Goal: Information Seeking & Learning: Learn about a topic

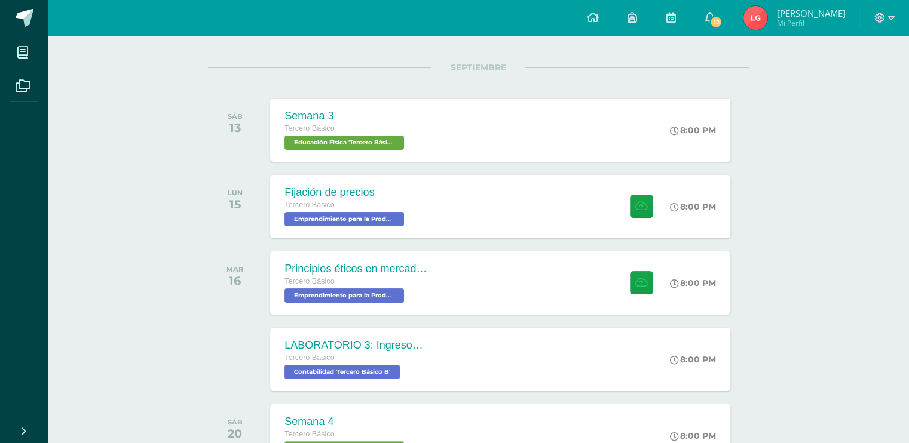
scroll to position [141, 0]
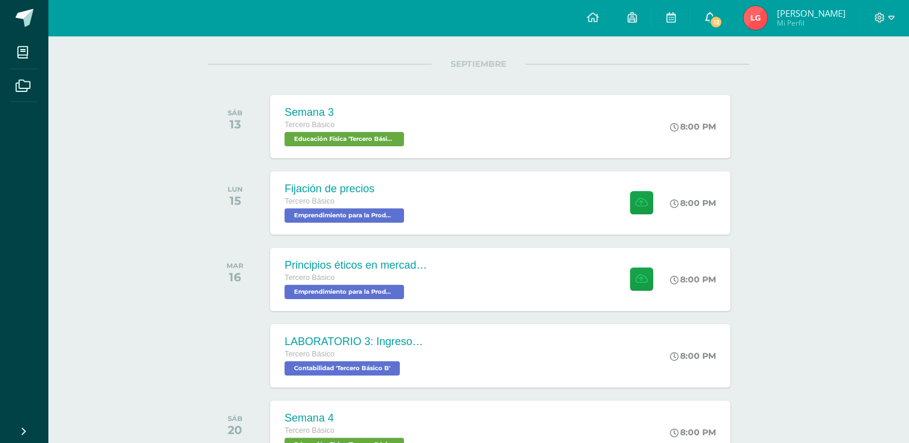
click at [710, 18] on link "12" at bounding box center [709, 18] width 38 height 36
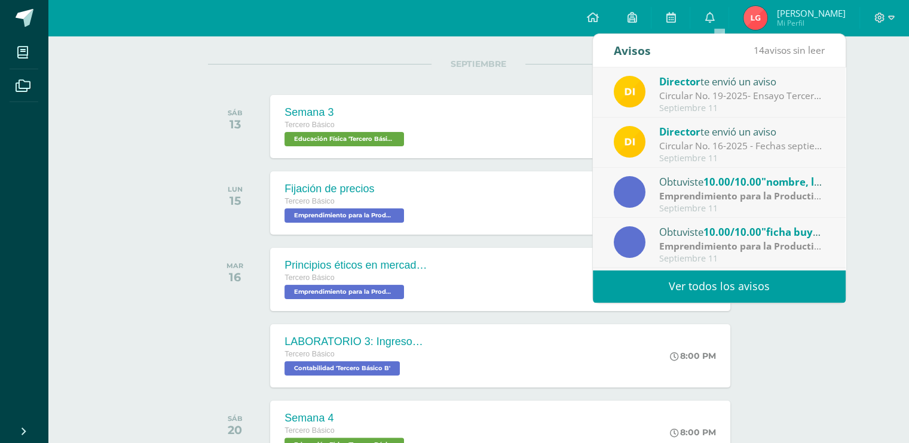
click at [709, 283] on link "Ver todos los avisos" at bounding box center [719, 286] width 253 height 33
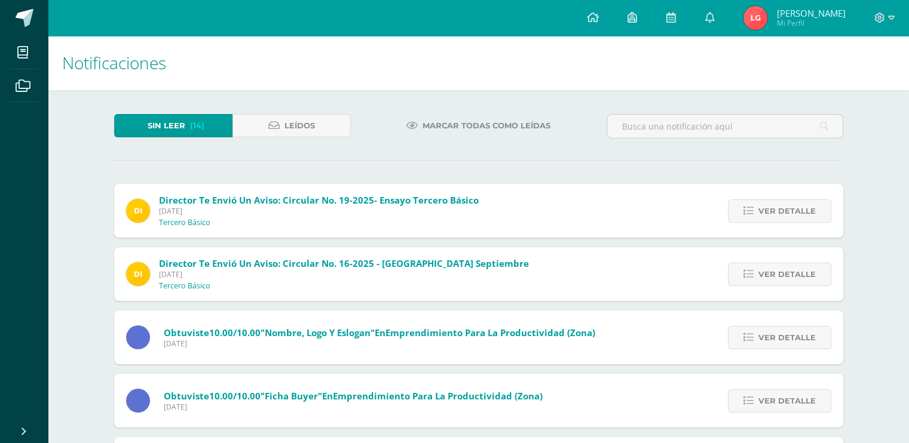
click at [426, 123] on span "Marcar todas como leídas" at bounding box center [487, 126] width 128 height 22
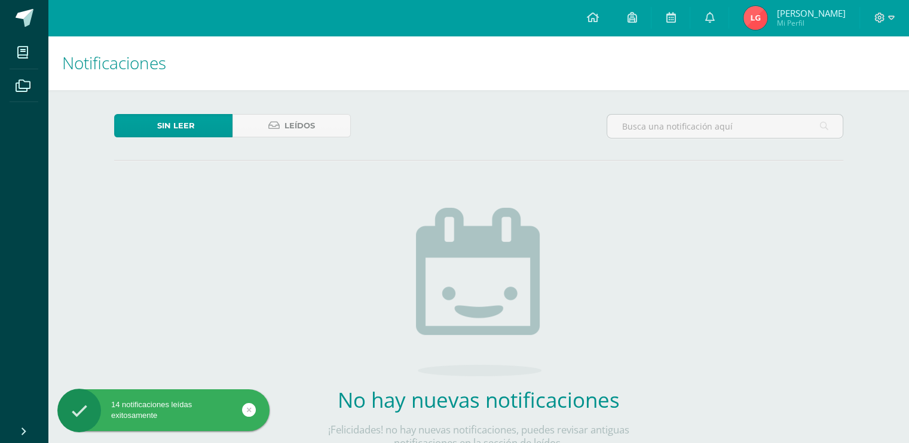
click at [762, 17] on img at bounding box center [755, 18] width 24 height 24
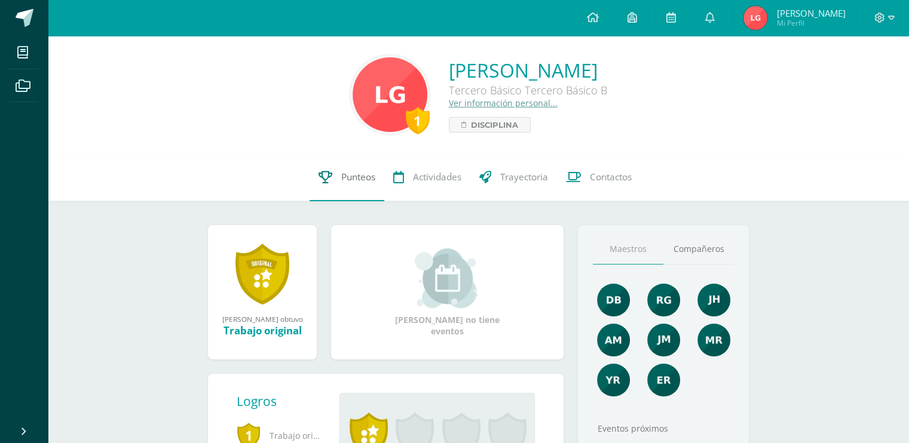
click at [341, 175] on span "Punteos" at bounding box center [358, 177] width 34 height 13
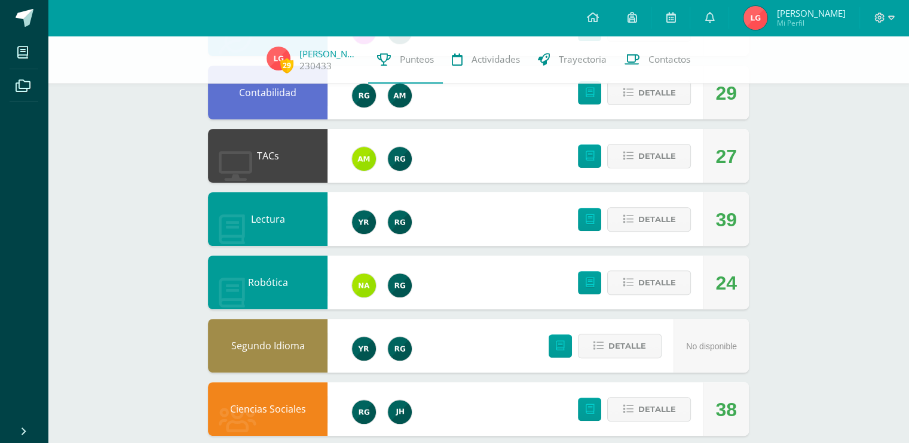
scroll to position [384, 0]
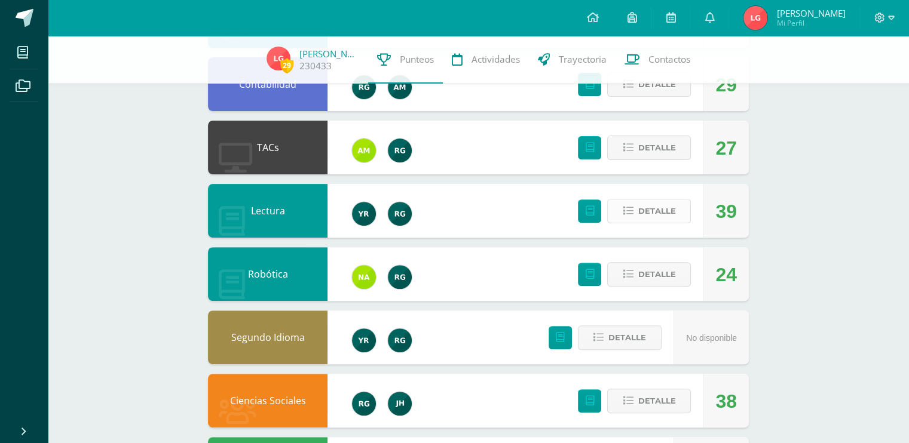
click at [640, 207] on span "Detalle" at bounding box center [657, 211] width 38 height 22
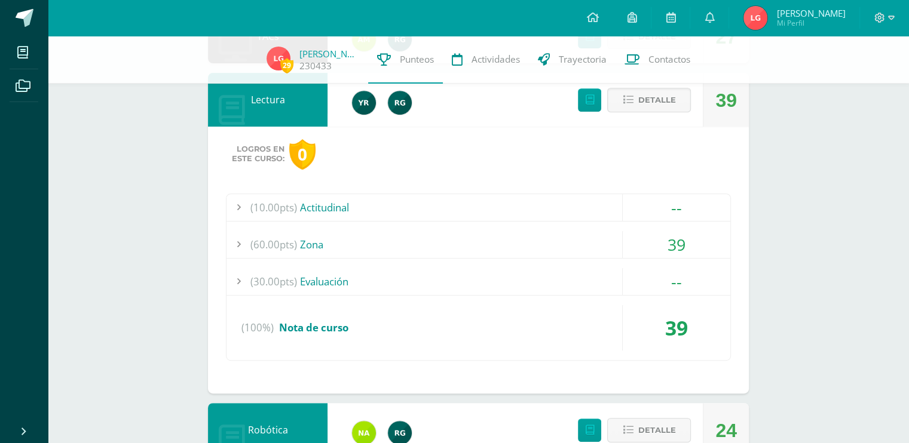
scroll to position [496, 0]
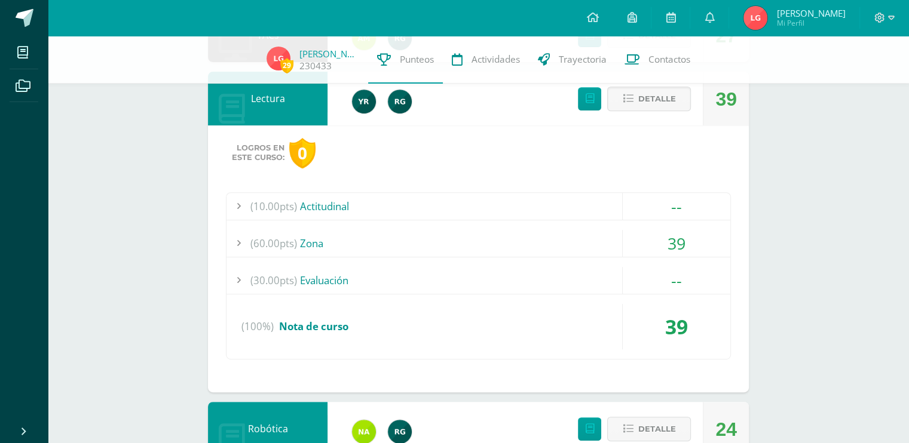
click at [419, 238] on div "(60.00pts) Zona" at bounding box center [478, 243] width 504 height 27
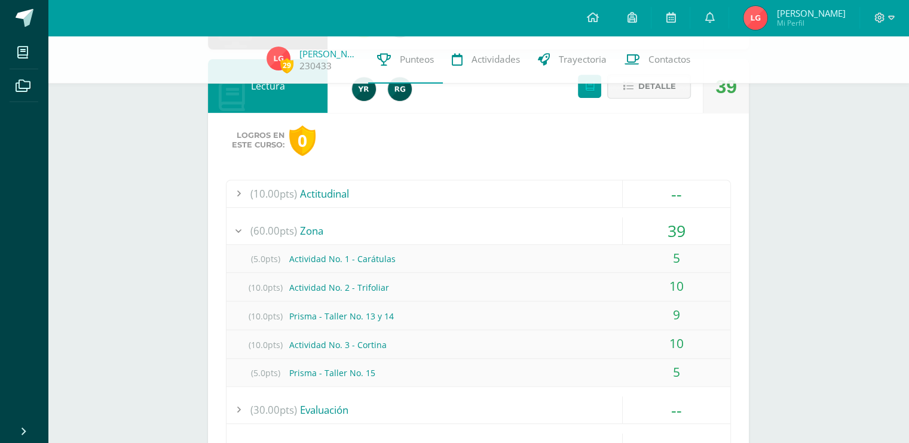
scroll to position [513, 0]
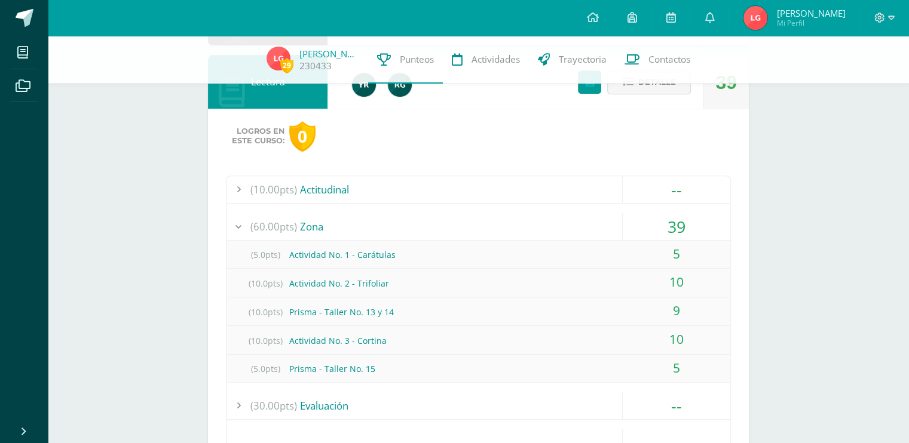
click at [308, 220] on div "(60.00pts) Zona" at bounding box center [478, 226] width 504 height 27
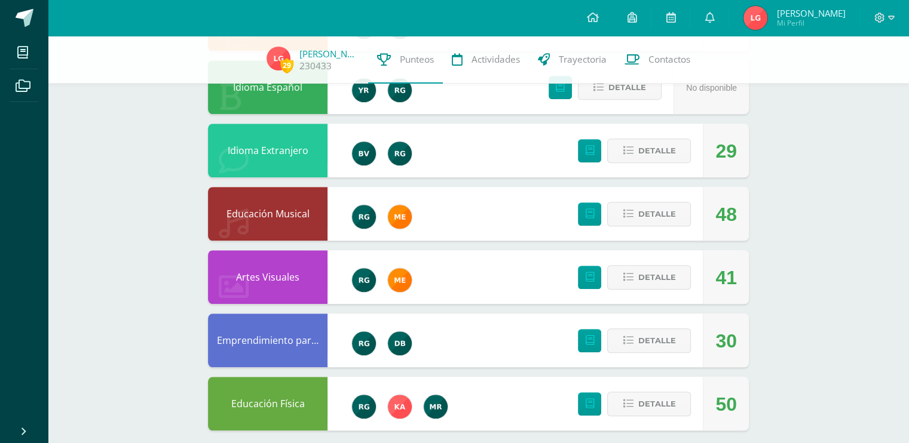
scroll to position [1038, 0]
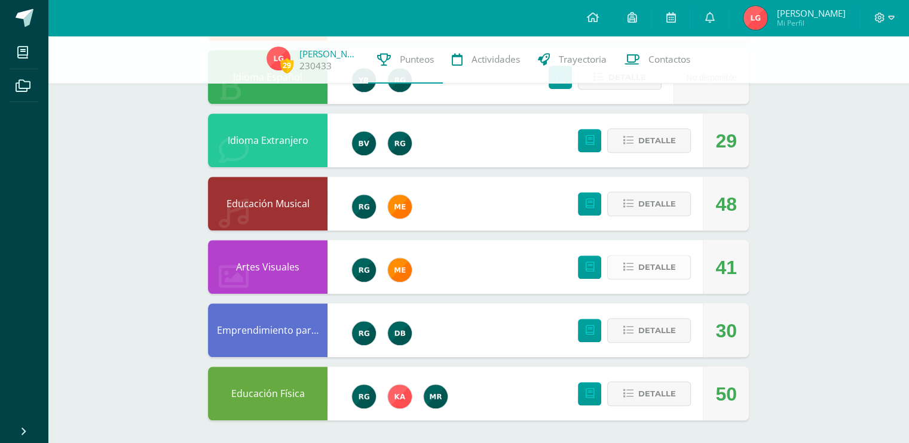
click at [655, 269] on span "Detalle" at bounding box center [657, 267] width 38 height 22
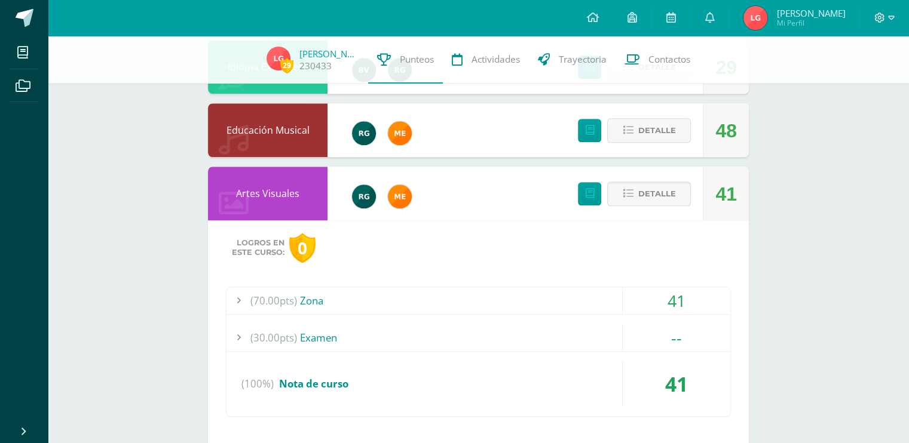
scroll to position [1114, 0]
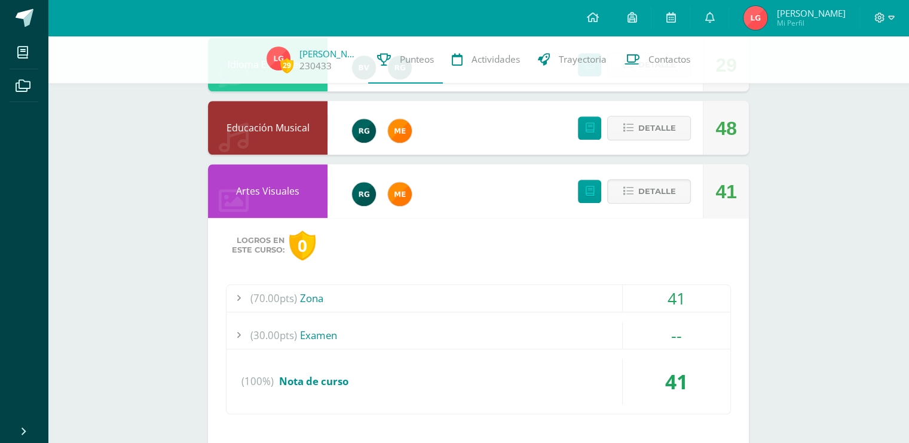
click at [353, 289] on div "(70.00pts) Zona" at bounding box center [478, 298] width 504 height 27
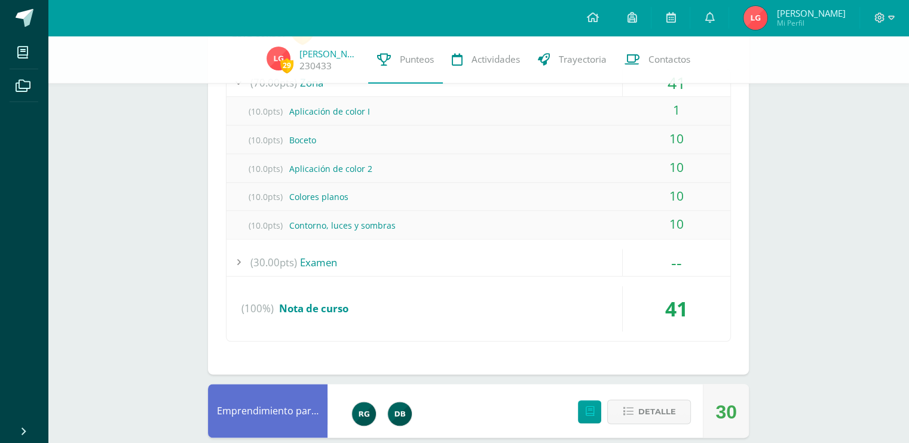
scroll to position [1410, 0]
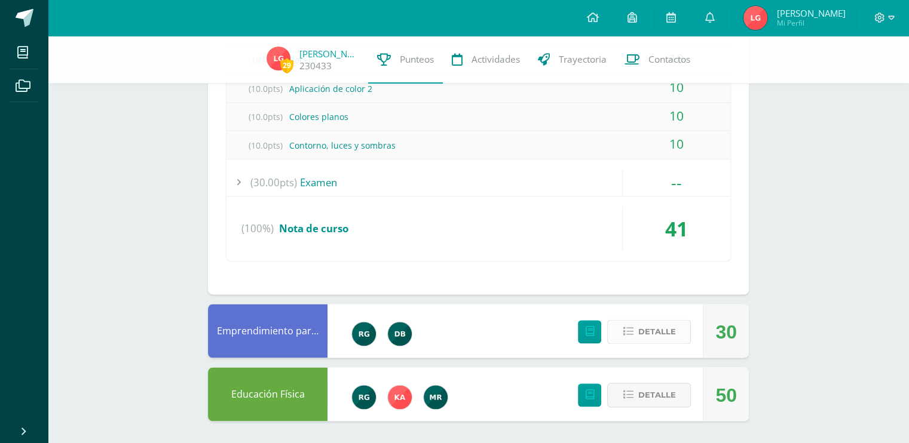
click at [641, 337] on span "Detalle" at bounding box center [657, 332] width 38 height 22
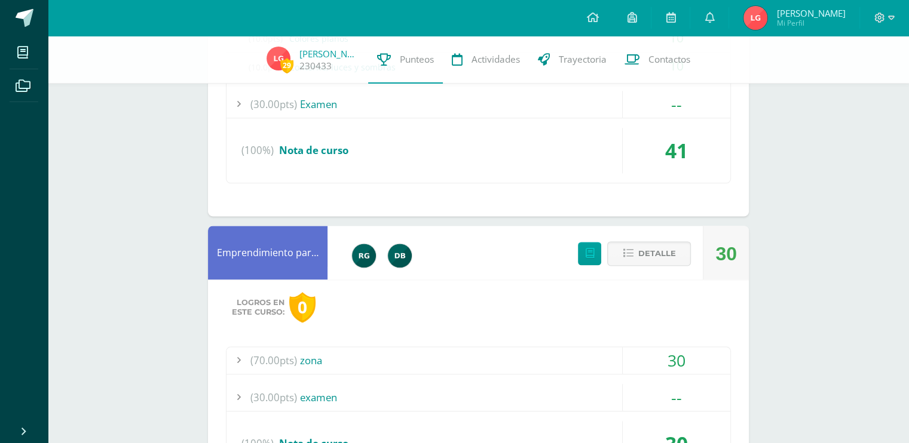
scroll to position [1639, 0]
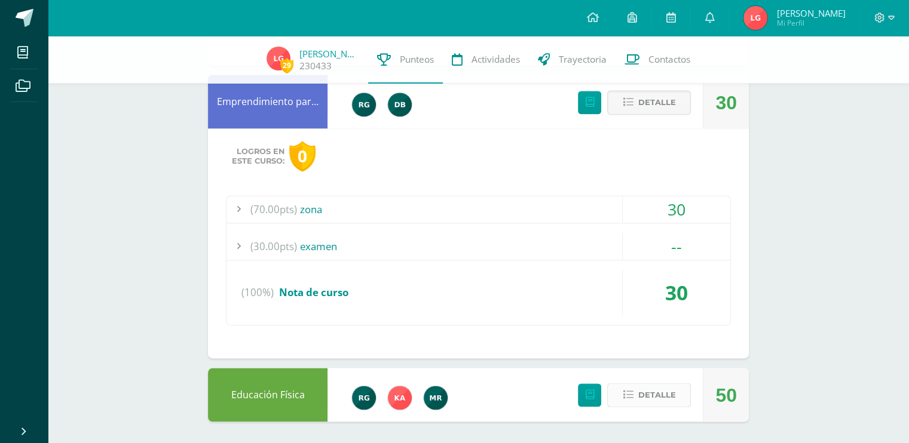
click at [650, 390] on span "Detalle" at bounding box center [657, 395] width 38 height 22
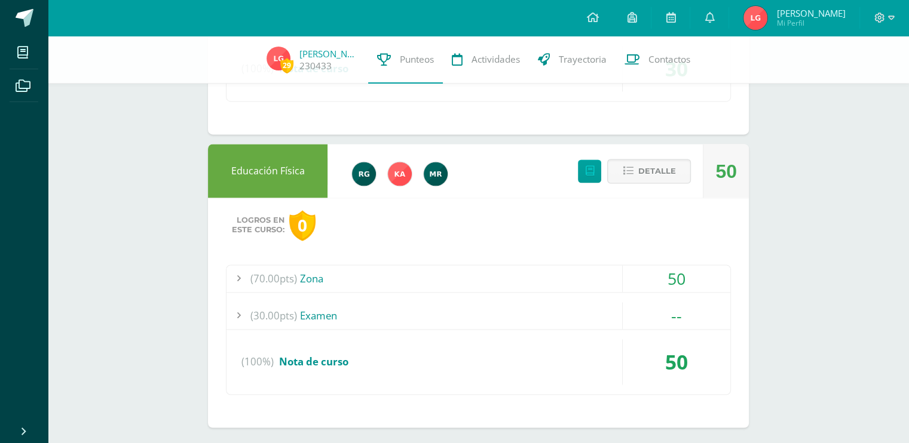
scroll to position [1869, 0]
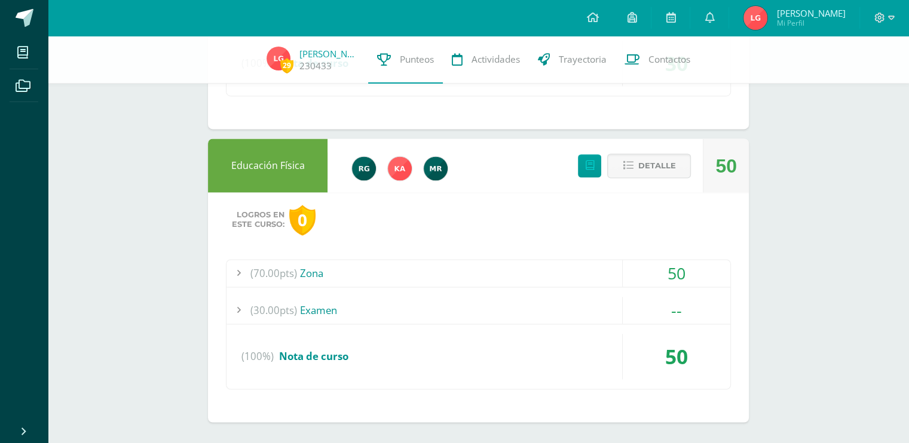
click at [313, 275] on div "(70.00pts) Zona" at bounding box center [478, 273] width 504 height 27
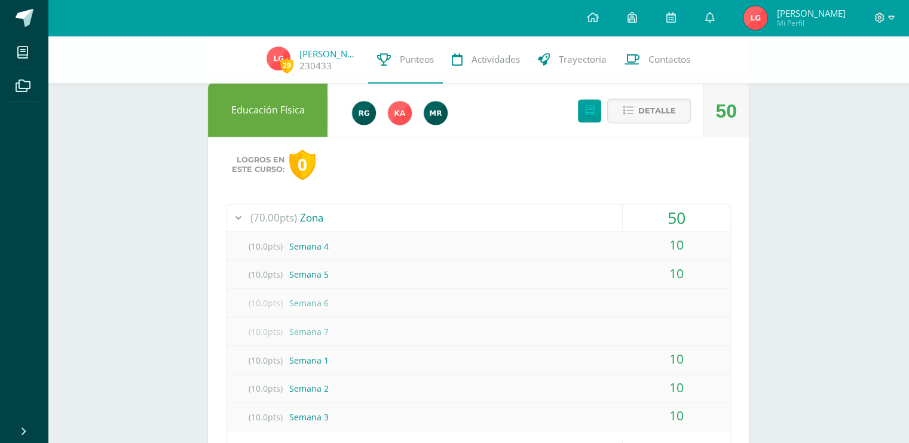
scroll to position [1779, 0]
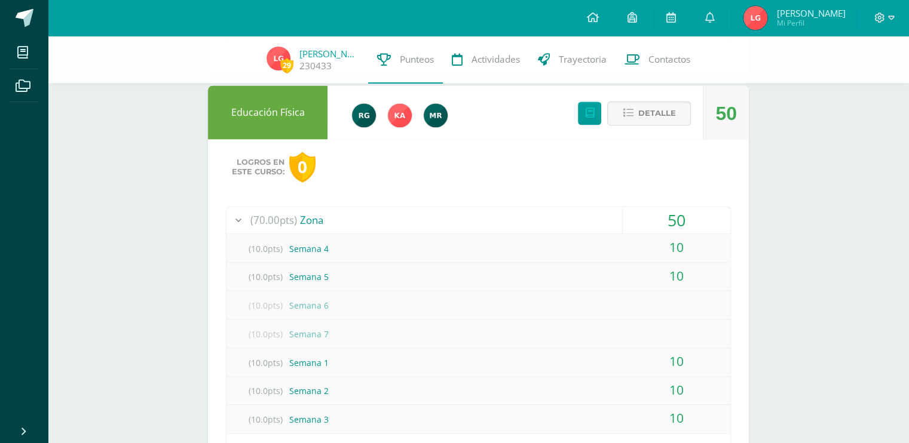
click at [669, 339] on div "(10.0pts) Semana 7" at bounding box center [478, 334] width 504 height 27
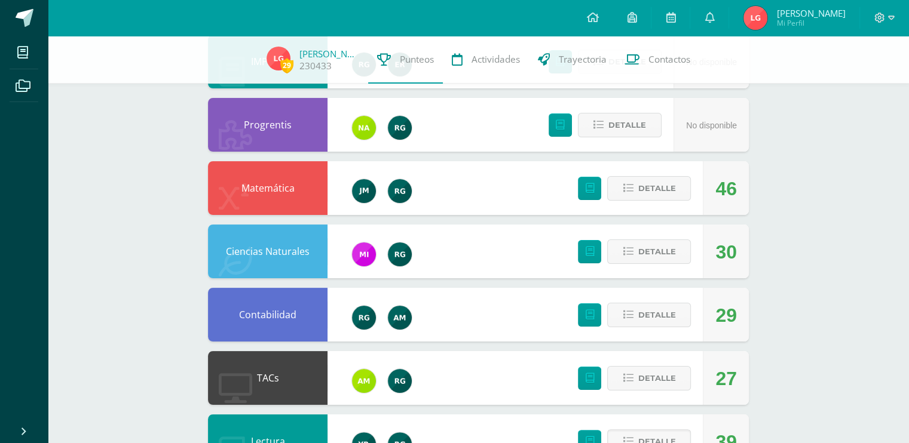
scroll to position [0, 0]
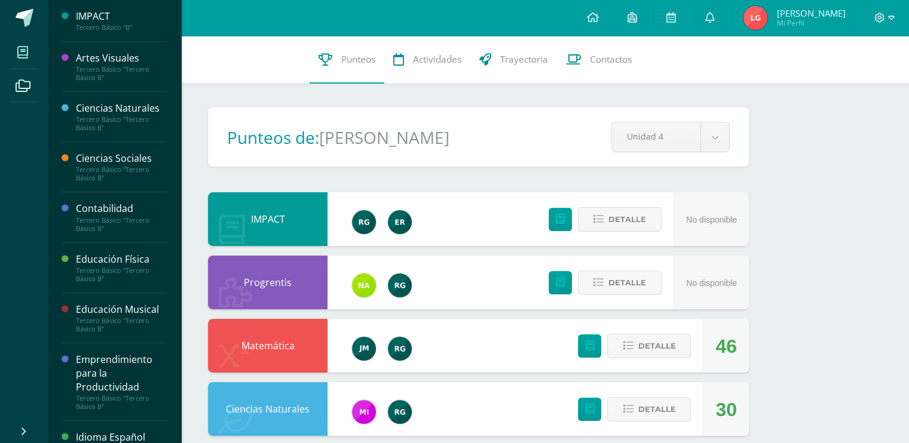
click at [16, 47] on span at bounding box center [23, 52] width 27 height 27
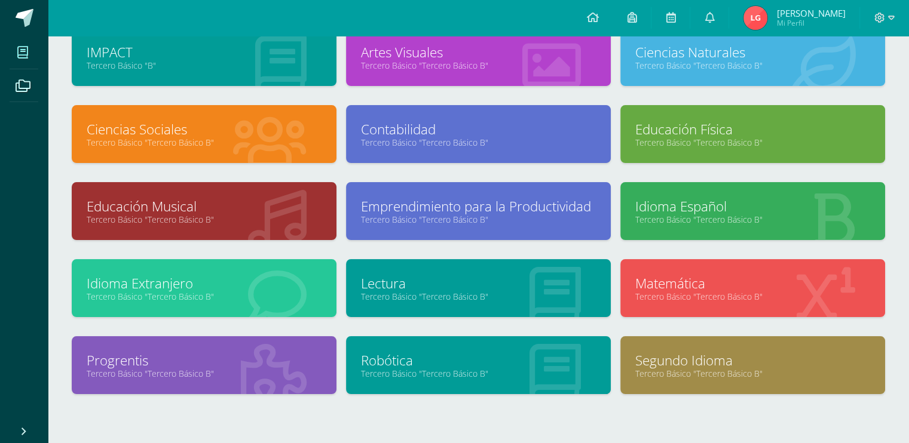
scroll to position [131, 0]
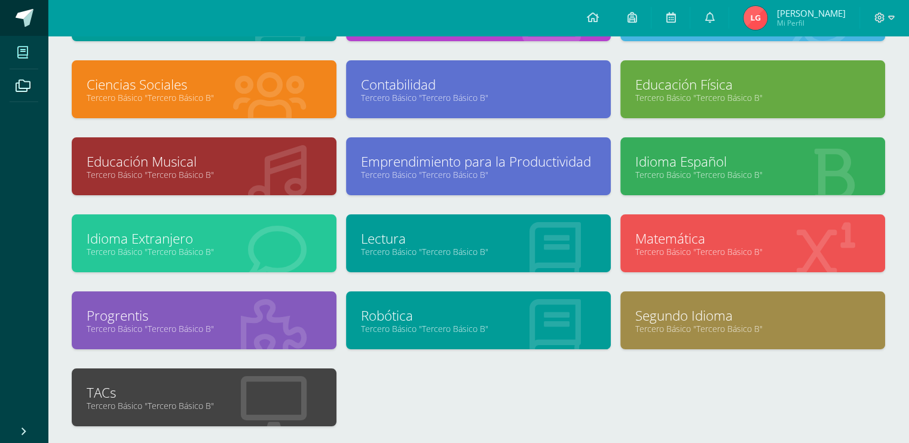
click at [24, 17] on span at bounding box center [25, 18] width 18 height 18
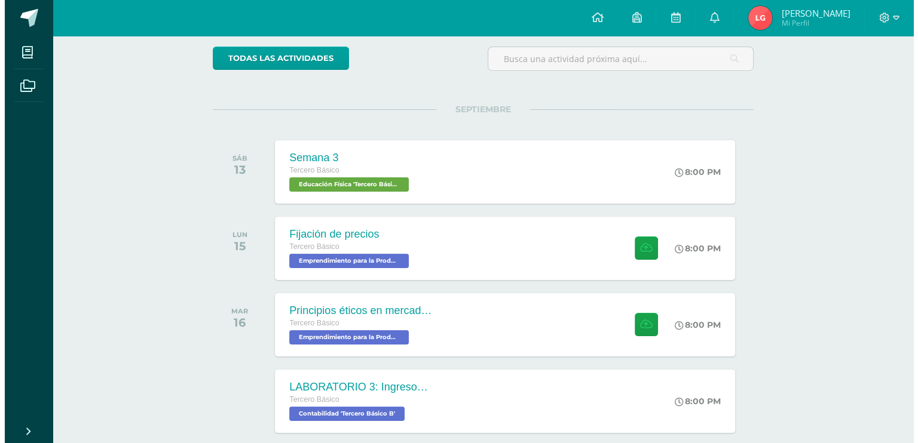
scroll to position [155, 0]
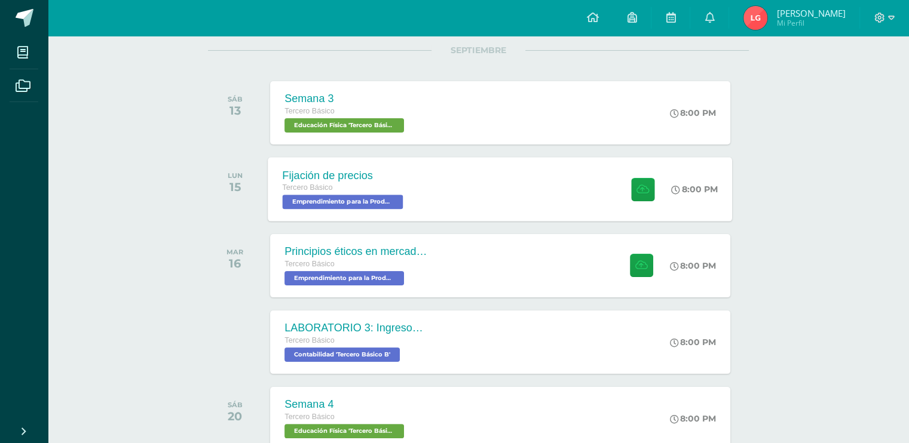
click at [401, 173] on div "Fijación de precios" at bounding box center [345, 175] width 124 height 13
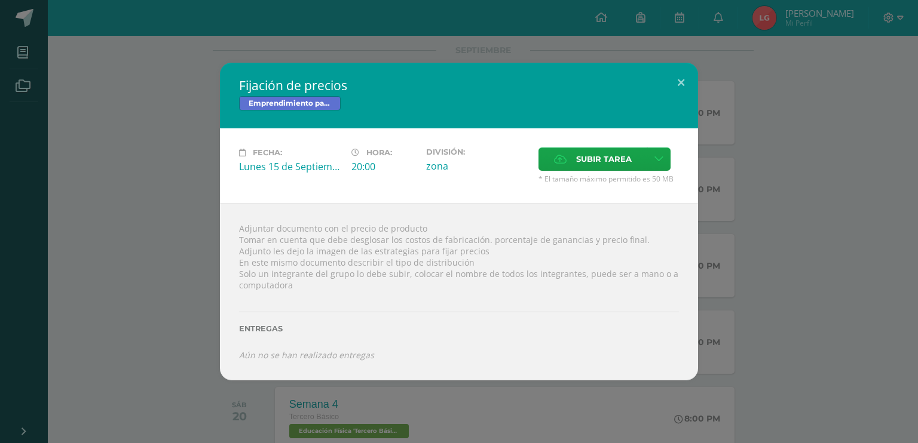
click at [821, 286] on div "Fijación de precios Emprendimiento para la Productividad Fecha: Lunes 15 de Sep…" at bounding box center [459, 222] width 908 height 318
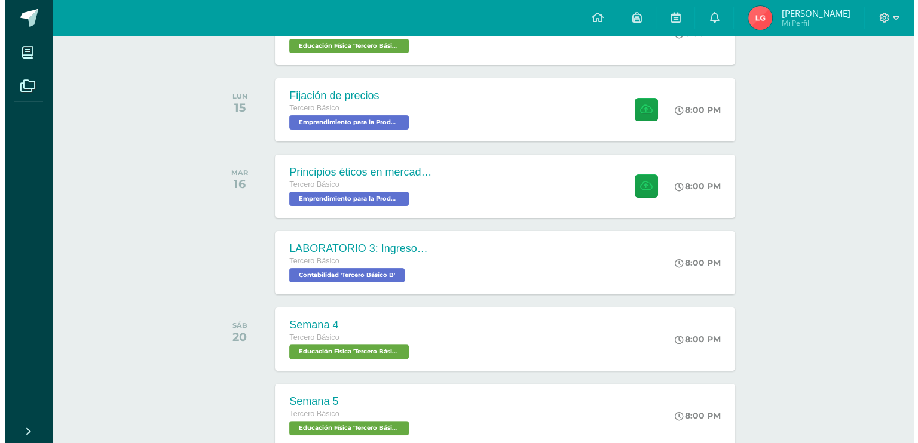
scroll to position [241, 0]
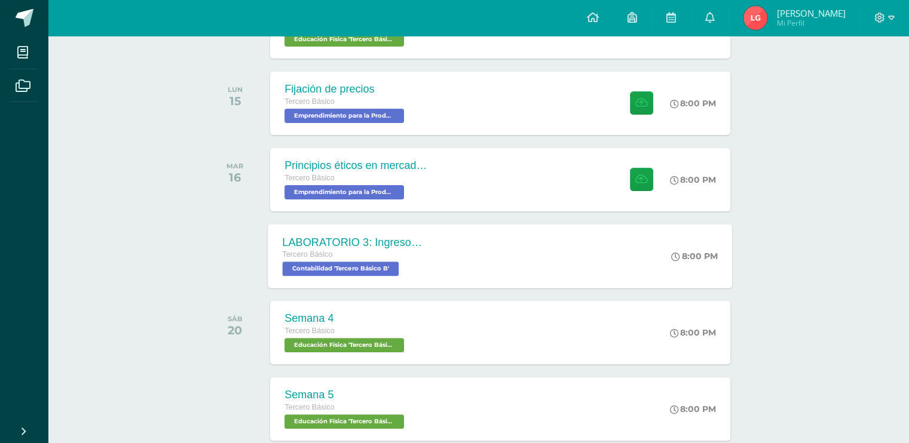
click at [572, 271] on div "LABORATORIO 3: Ingresos y deducciones laborales. Tercero Básico Contabilidad 'T…" at bounding box center [500, 256] width 464 height 64
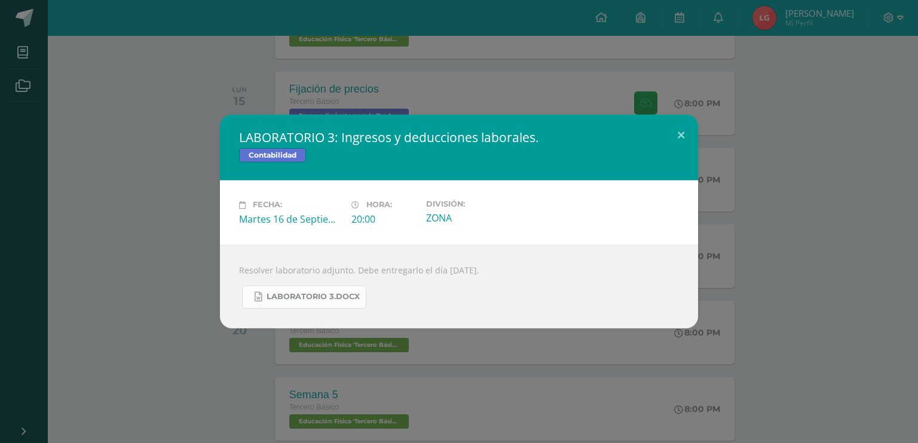
click at [325, 293] on span "LABORATORIO 3.docx" at bounding box center [313, 297] width 93 height 10
